Goal: Browse casually

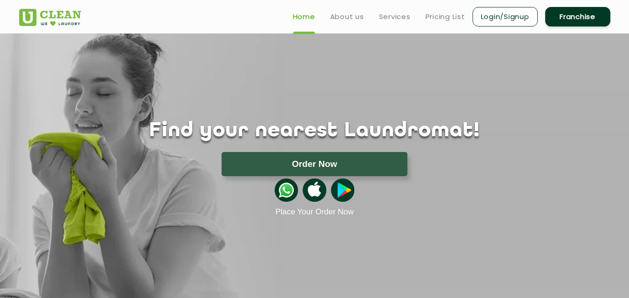
click at [339, 195] on img at bounding box center [342, 190] width 23 height 23
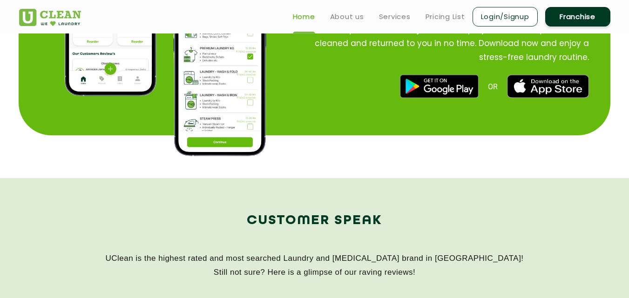
scroll to position [1117, 0]
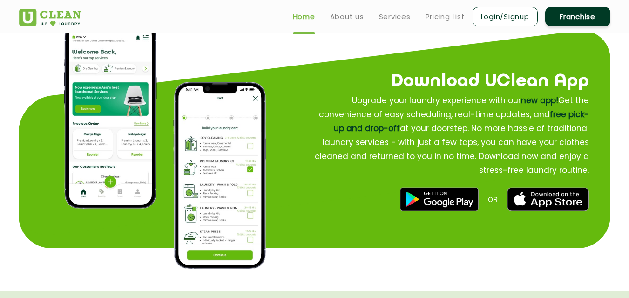
click at [424, 203] on img at bounding box center [439, 199] width 78 height 23
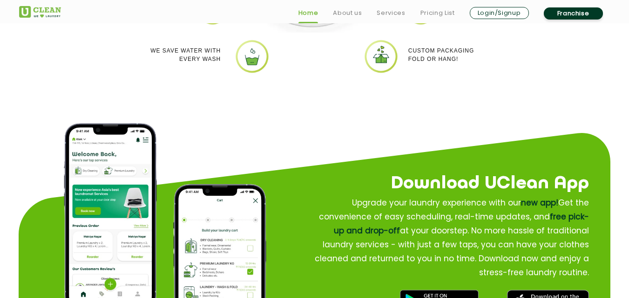
scroll to position [1071, 0]
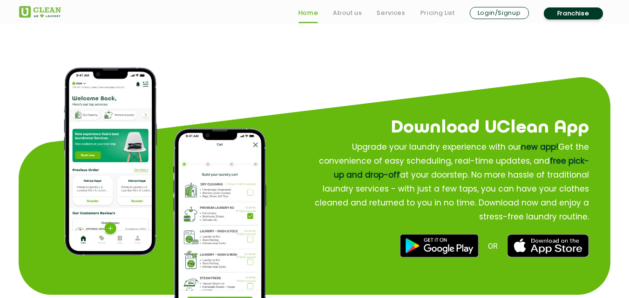
click at [425, 244] on img at bounding box center [439, 246] width 78 height 23
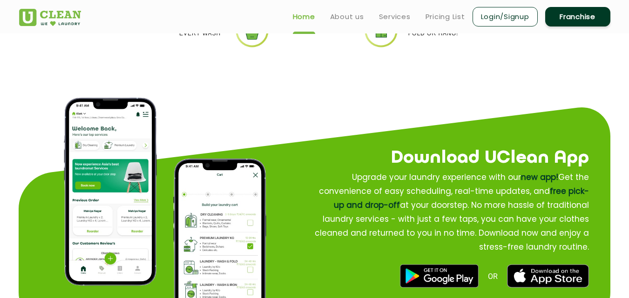
scroll to position [1024, 0]
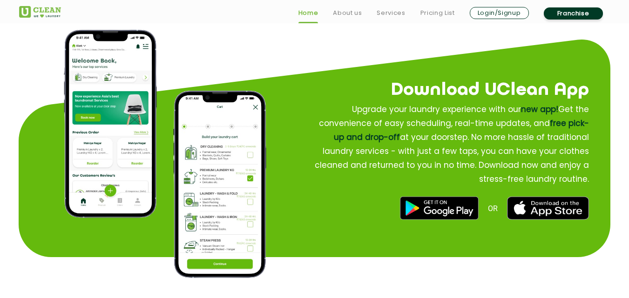
scroll to position [1117, 0]
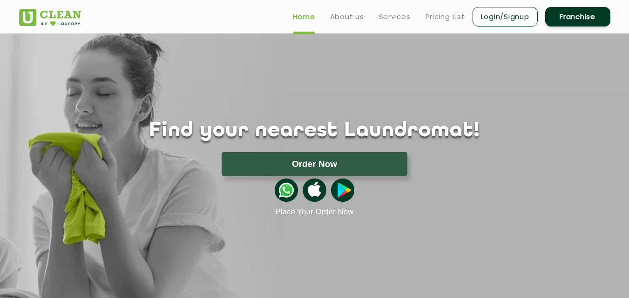
click at [345, 190] on img at bounding box center [342, 190] width 23 height 23
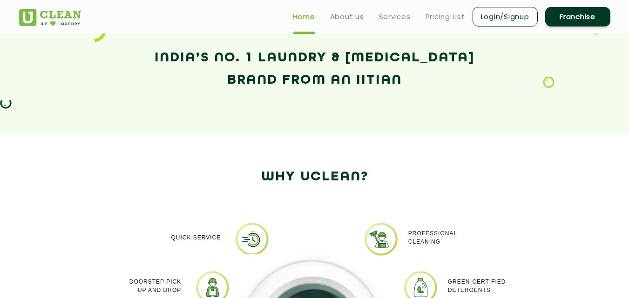
scroll to position [605, 0]
